Goal: Entertainment & Leisure: Consume media (video, audio)

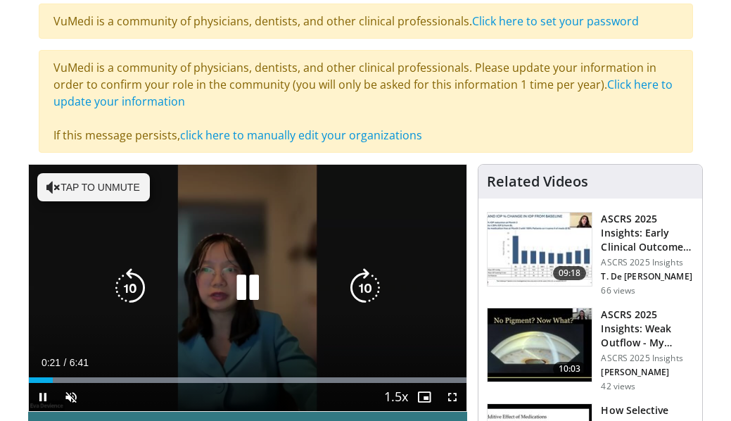
scroll to position [164, 0]
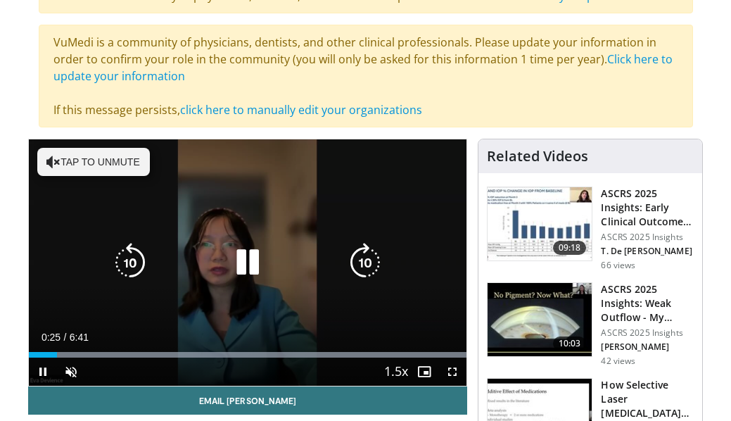
click at [58, 166] on icon "Video Player" at bounding box center [53, 162] width 14 height 14
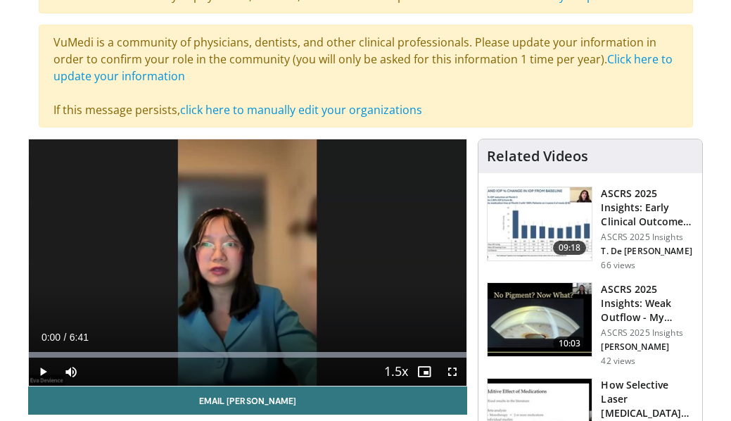
drag, startPoint x: 58, startPoint y: 355, endPoint x: 24, endPoint y: 355, distance: 34.5
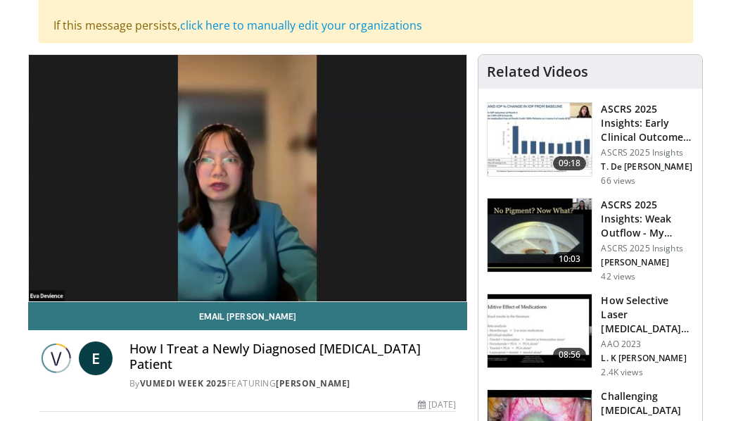
scroll to position [56, 0]
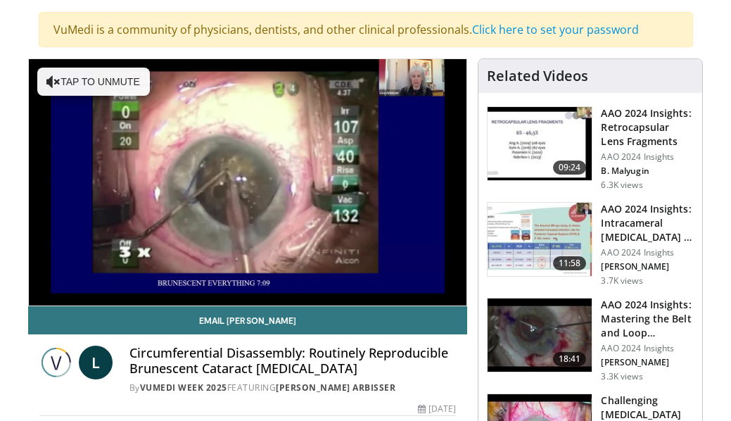
scroll to position [132, 0]
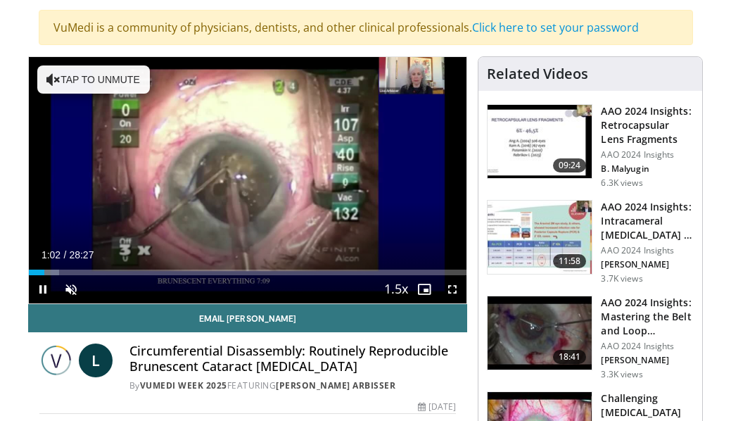
click at [45, 290] on span "Video Player" at bounding box center [43, 289] width 28 height 28
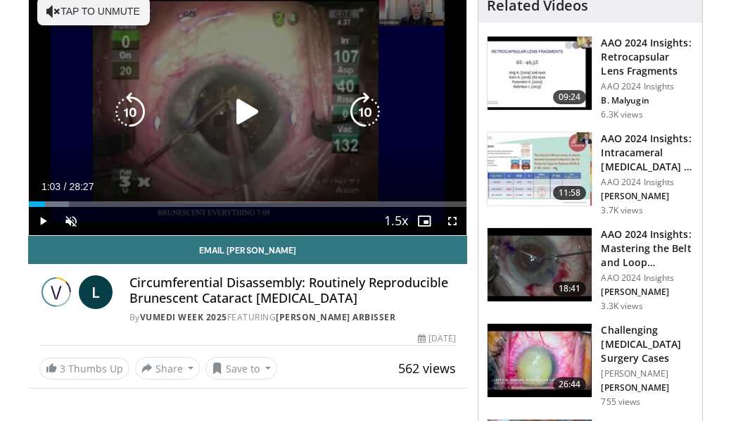
scroll to position [202, 0]
